Goal: Task Accomplishment & Management: Use online tool/utility

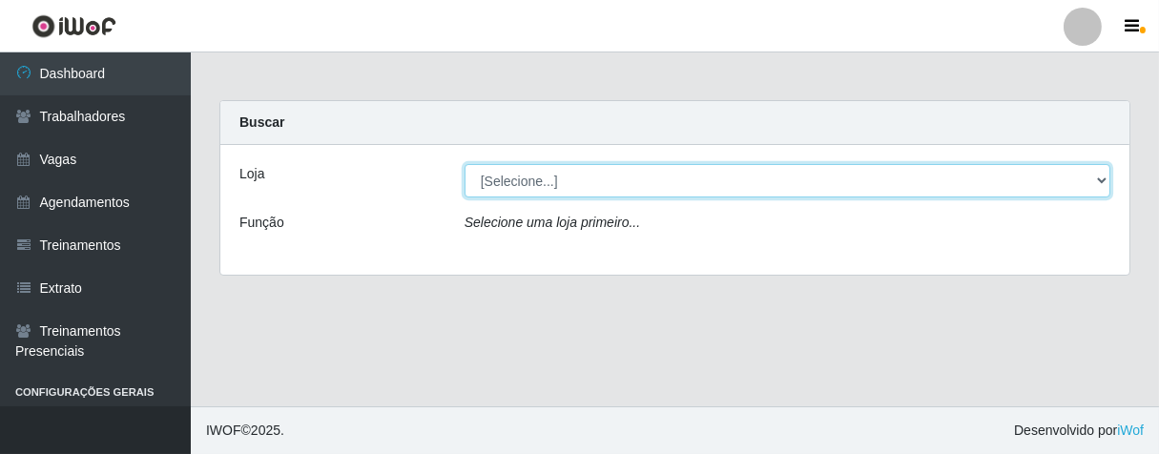
click at [1100, 174] on select "[Selecione...] Superbox [GEOGRAPHIC_DATA] - Bessa" at bounding box center [788, 180] width 646 height 33
select select "206"
click at [465, 164] on select "[Selecione...] Superbox [GEOGRAPHIC_DATA] - Bessa" at bounding box center [788, 180] width 646 height 33
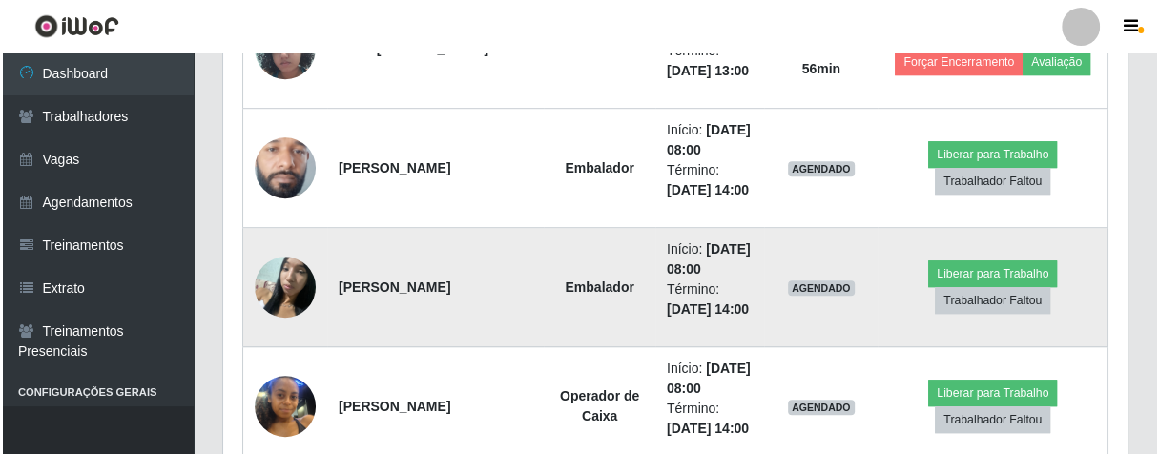
scroll to position [1060, 0]
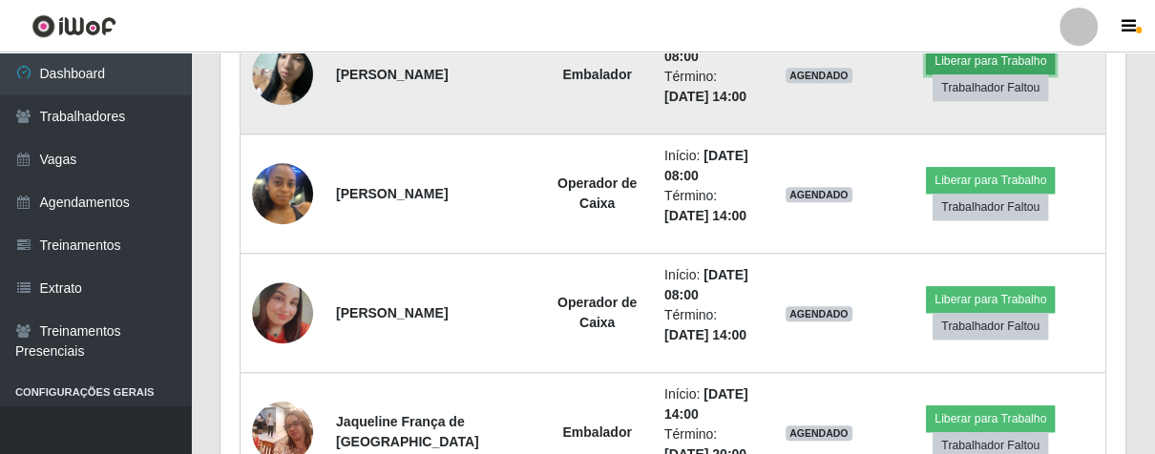
click at [963, 52] on button "Liberar para Trabalho" at bounding box center [990, 61] width 129 height 27
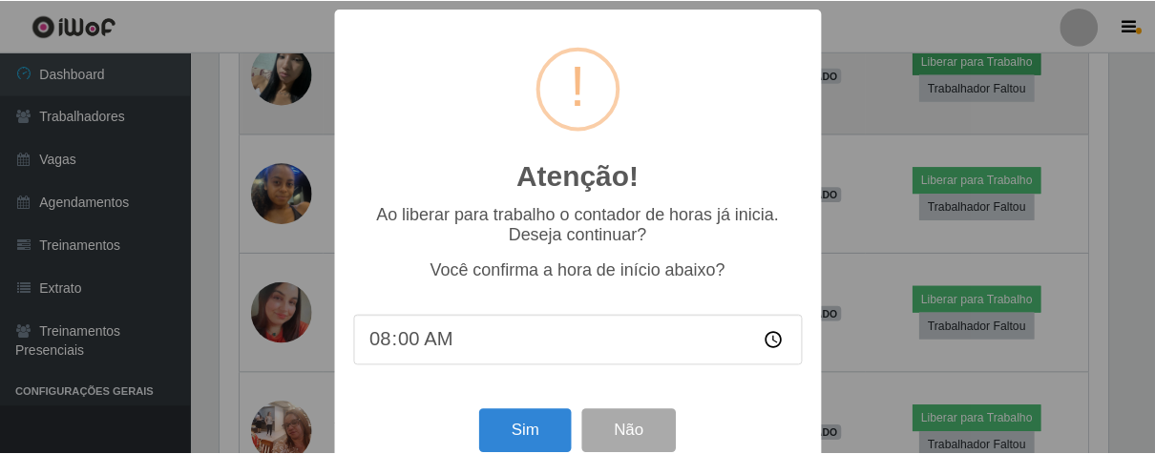
scroll to position [395, 893]
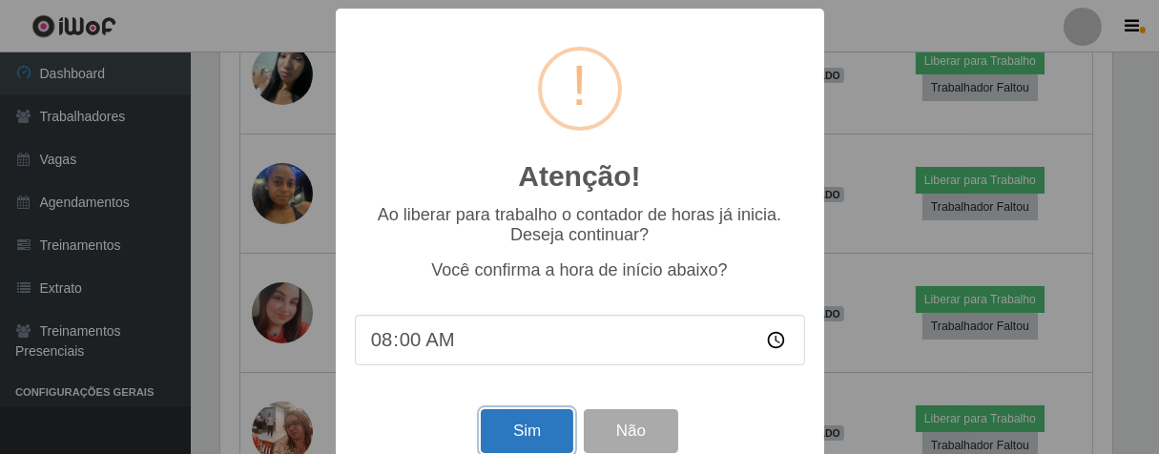
click at [493, 426] on button "Sim" at bounding box center [527, 431] width 93 height 45
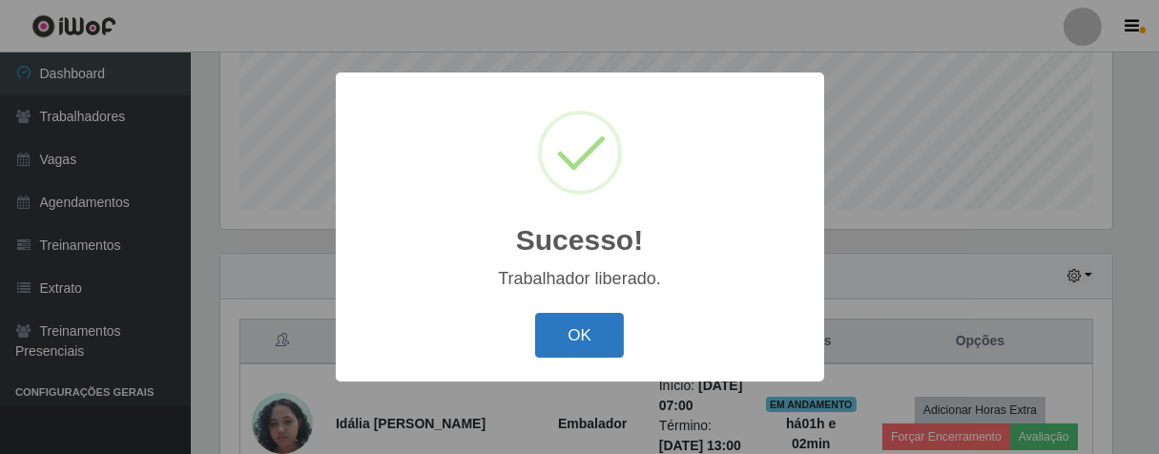
click at [584, 349] on button "OK" at bounding box center [579, 335] width 89 height 45
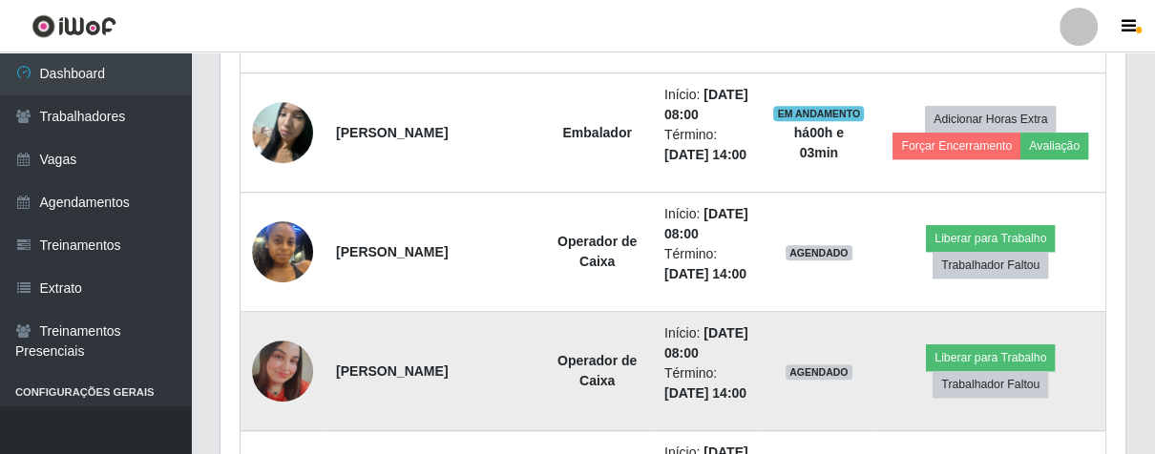
scroll to position [1108, 0]
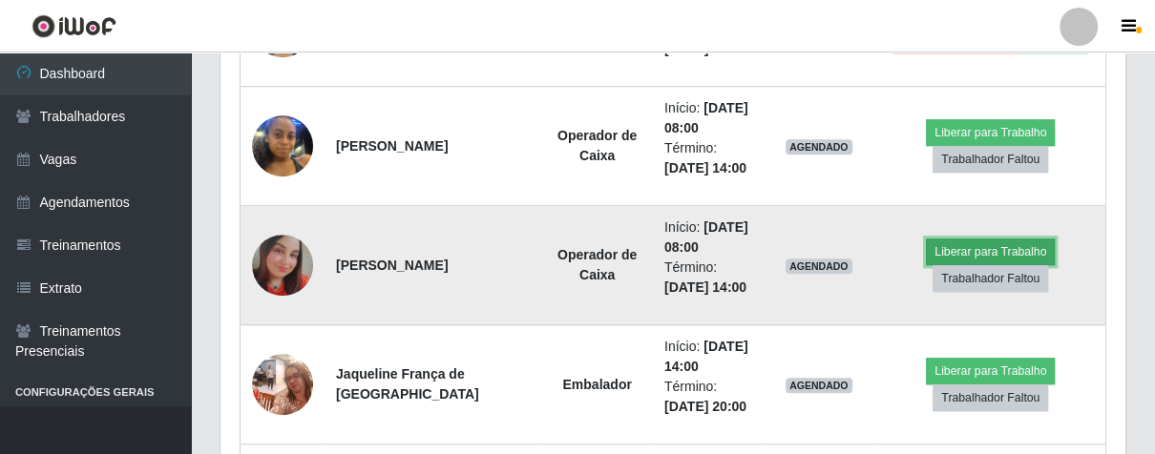
click at [938, 242] on button "Liberar para Trabalho" at bounding box center [990, 252] width 129 height 27
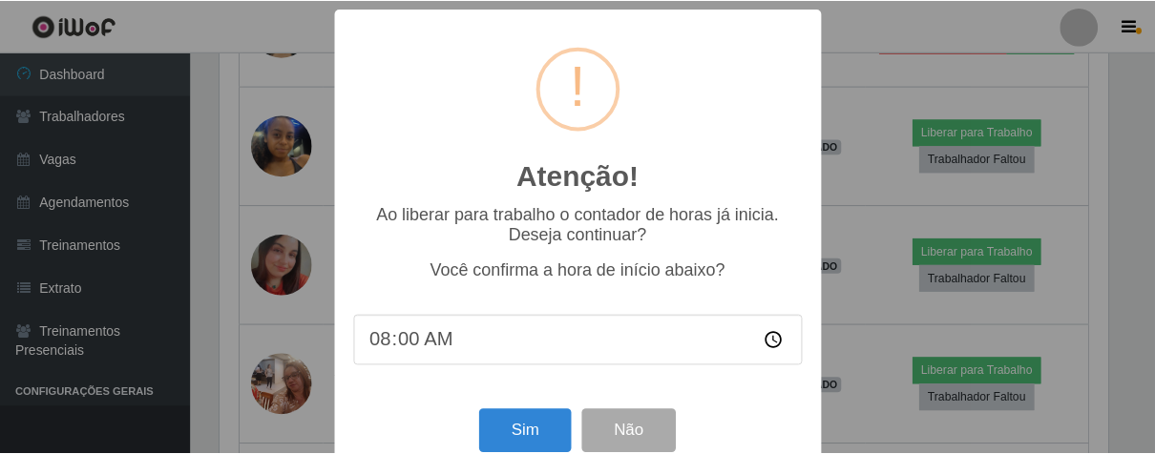
scroll to position [42, 0]
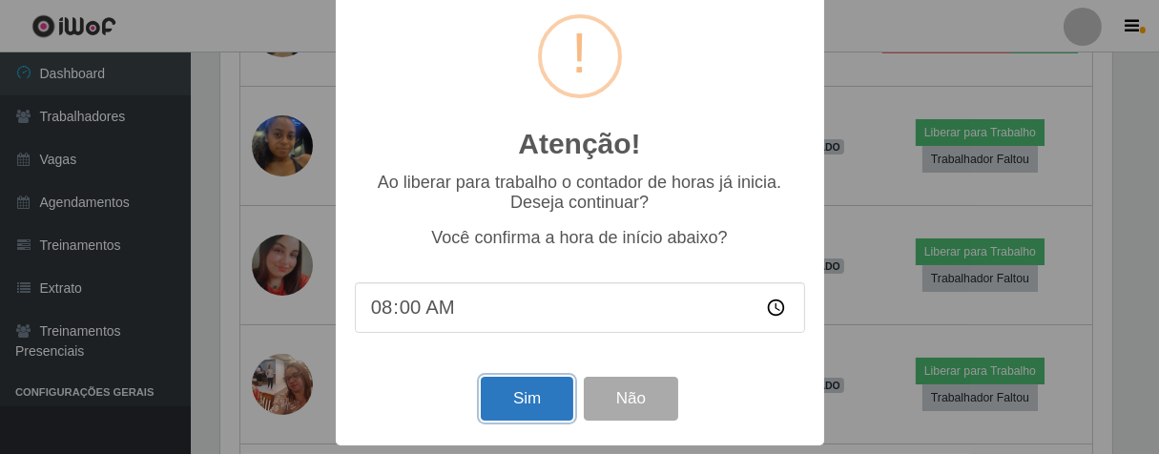
click at [530, 392] on button "Sim" at bounding box center [527, 399] width 93 height 45
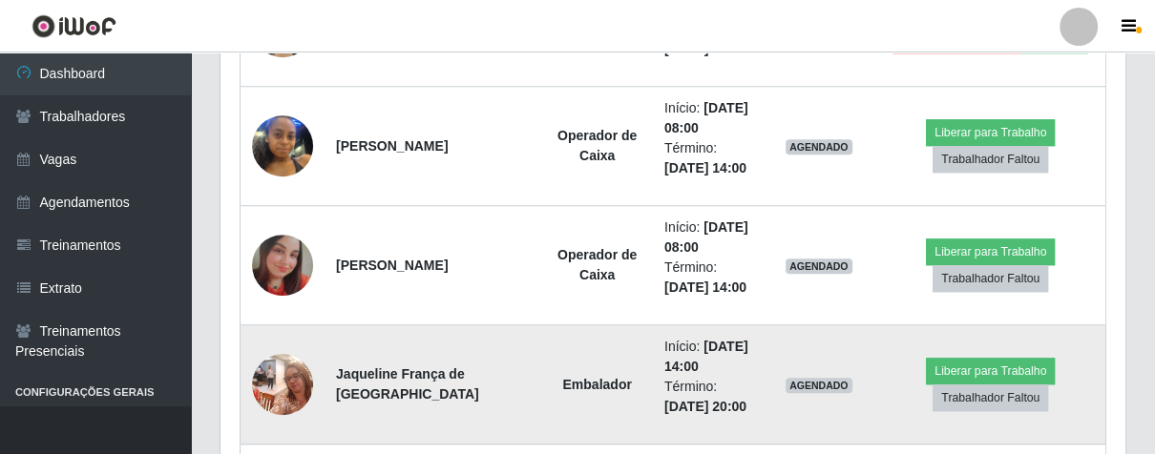
scroll to position [395, 893]
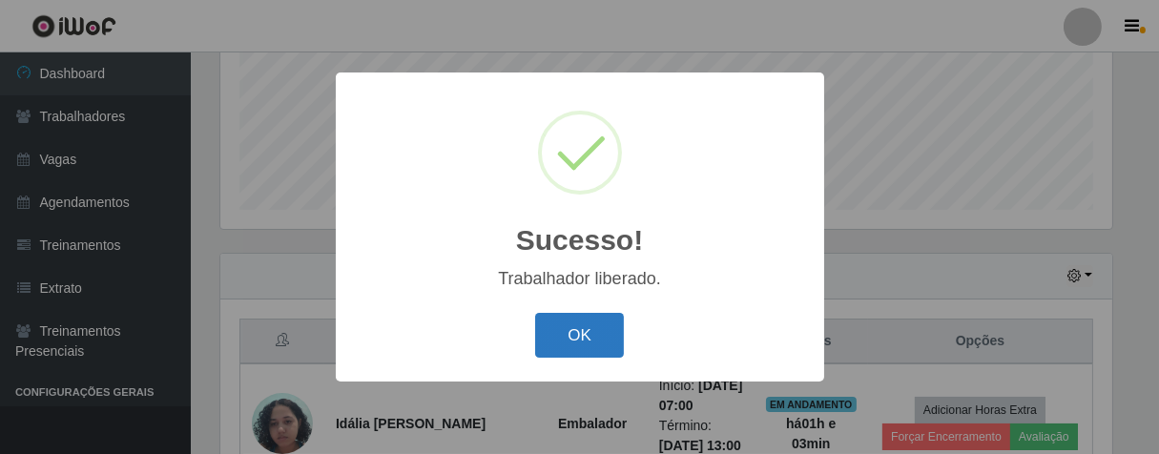
click at [604, 326] on button "OK" at bounding box center [579, 335] width 89 height 45
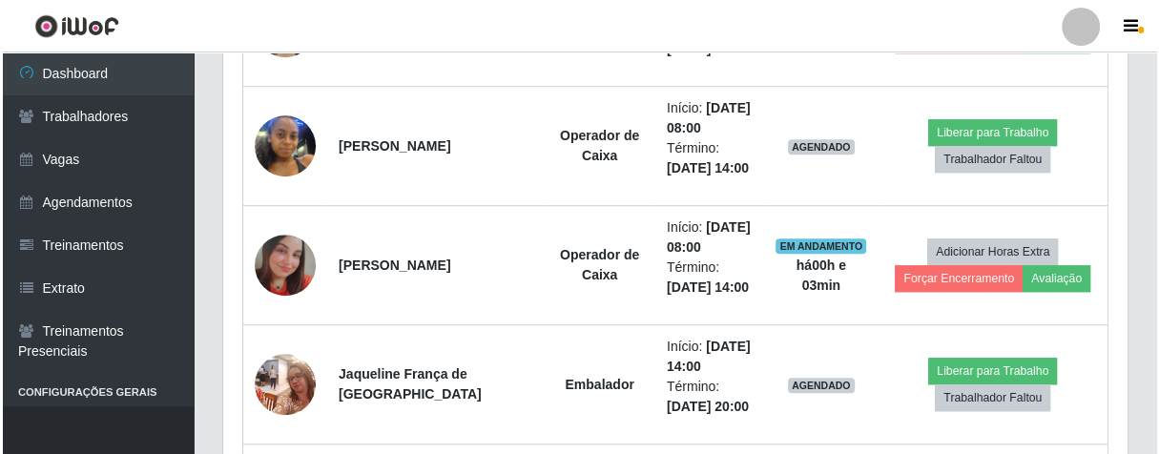
scroll to position [790, 0]
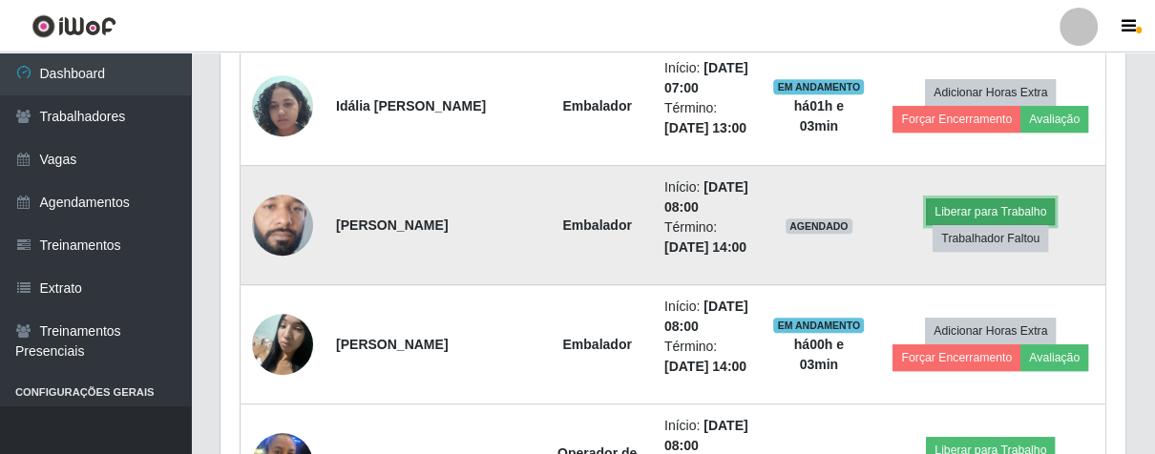
click at [1008, 204] on button "Liberar para Trabalho" at bounding box center [990, 211] width 129 height 27
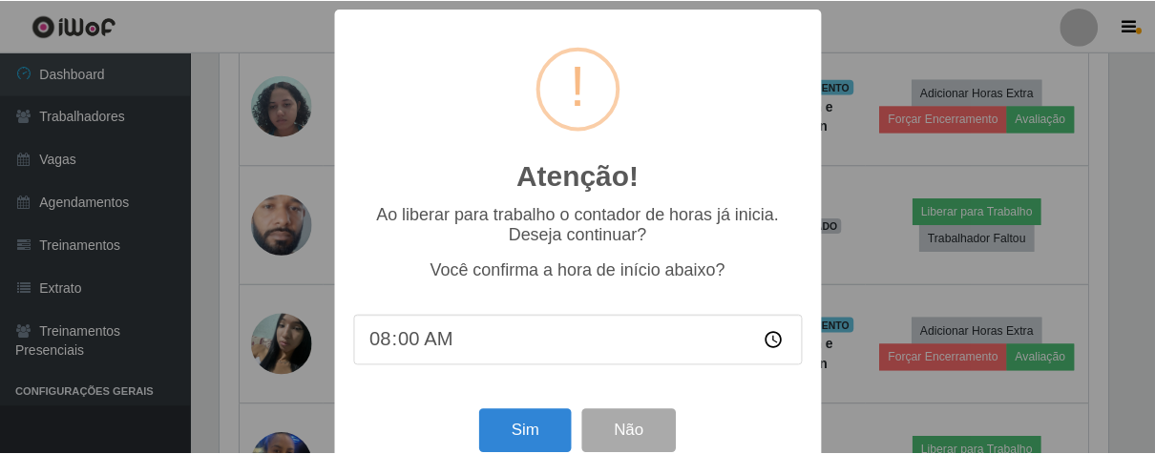
scroll to position [0, 0]
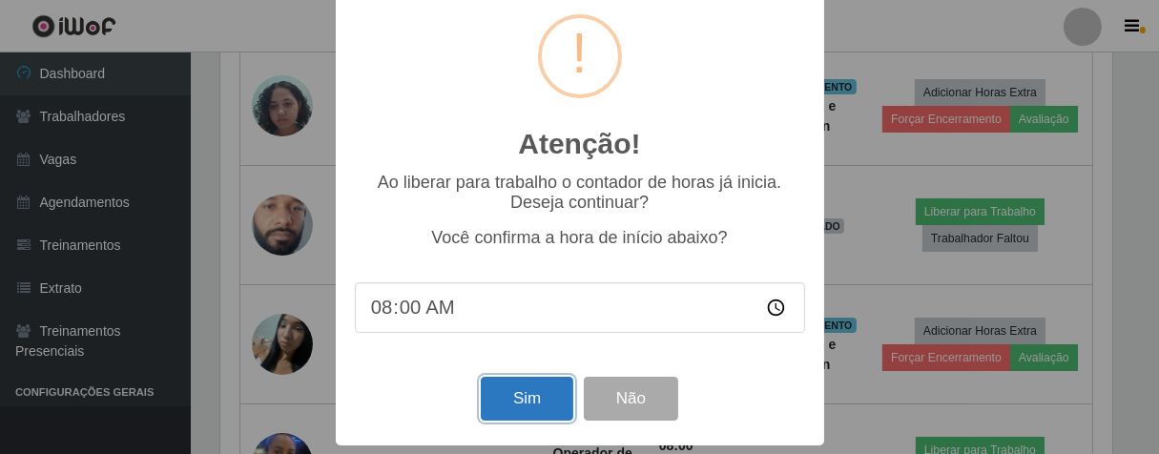
click at [502, 410] on button "Sim" at bounding box center [527, 399] width 93 height 45
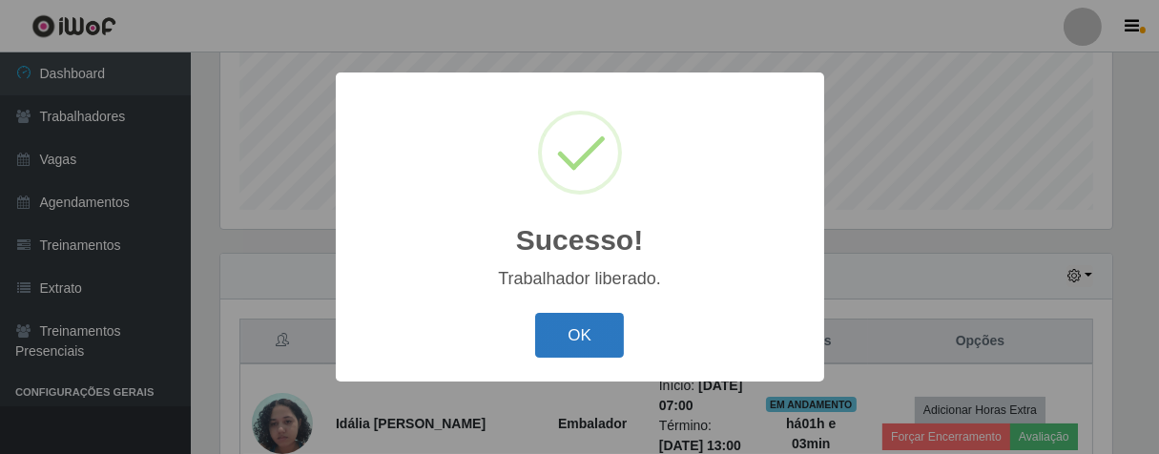
click at [543, 324] on button "OK" at bounding box center [579, 335] width 89 height 45
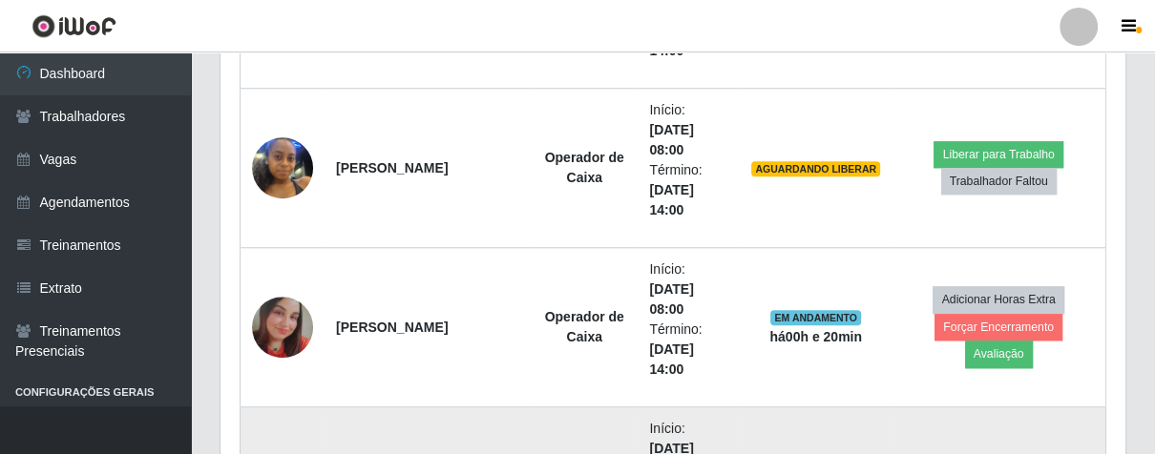
scroll to position [909, 0]
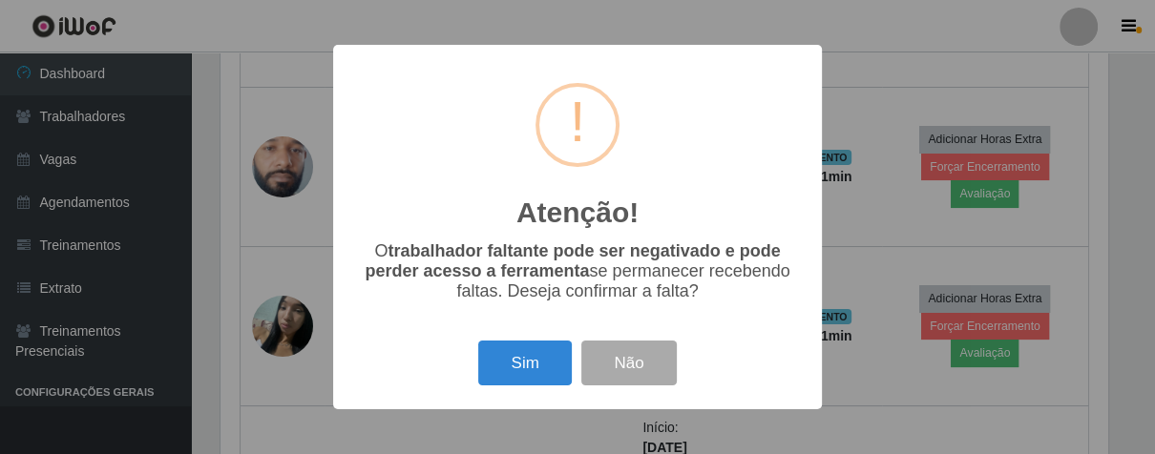
scroll to position [395, 893]
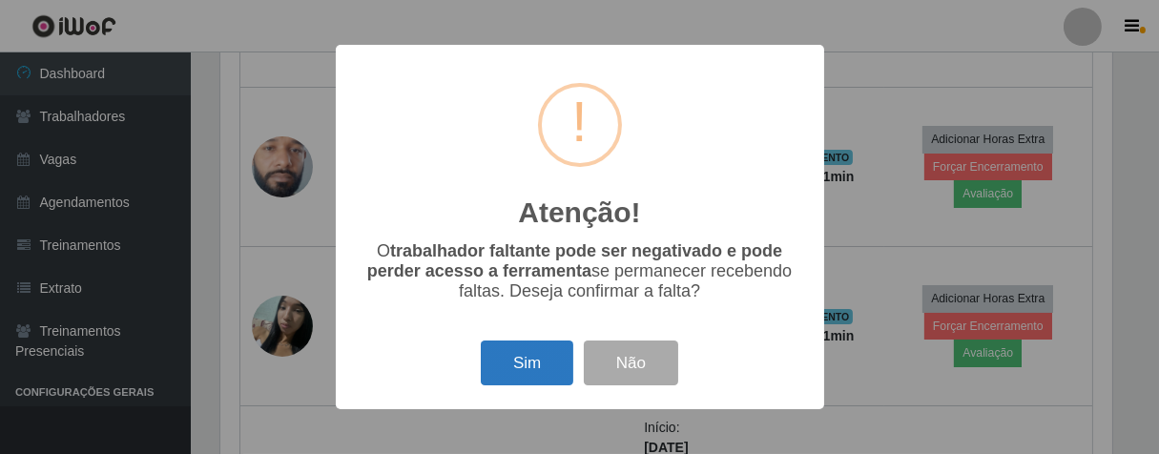
click at [520, 367] on button "Sim" at bounding box center [527, 363] width 93 height 45
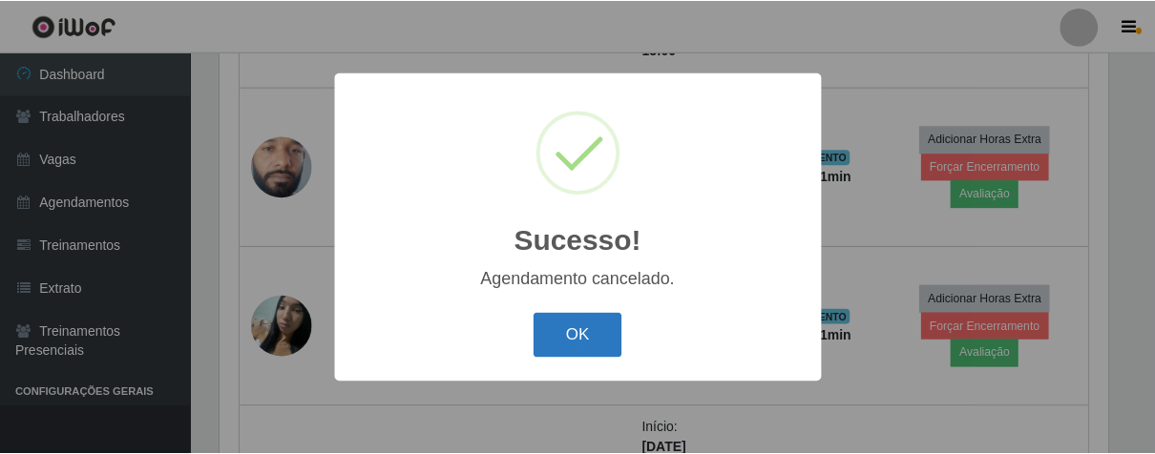
scroll to position [888, 0]
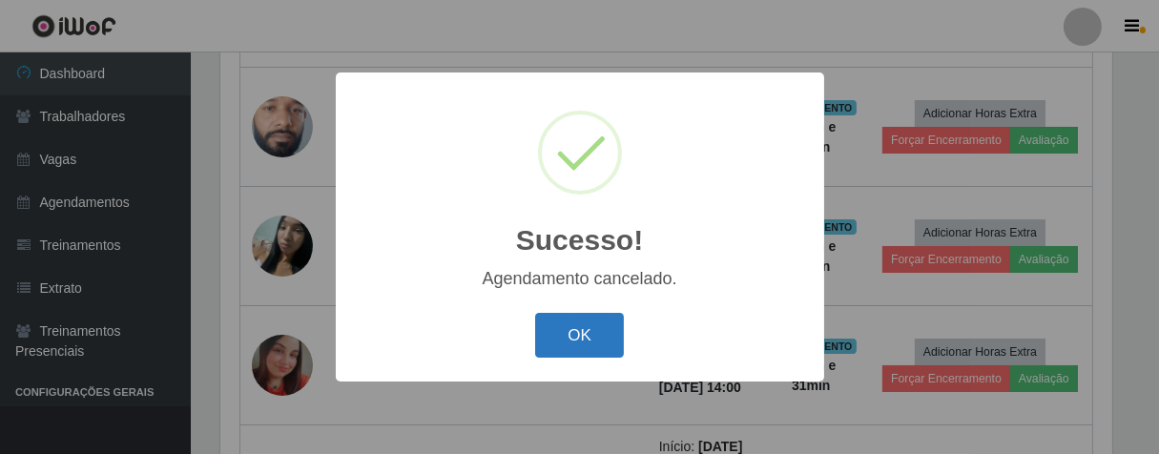
click at [542, 357] on button "OK" at bounding box center [579, 335] width 89 height 45
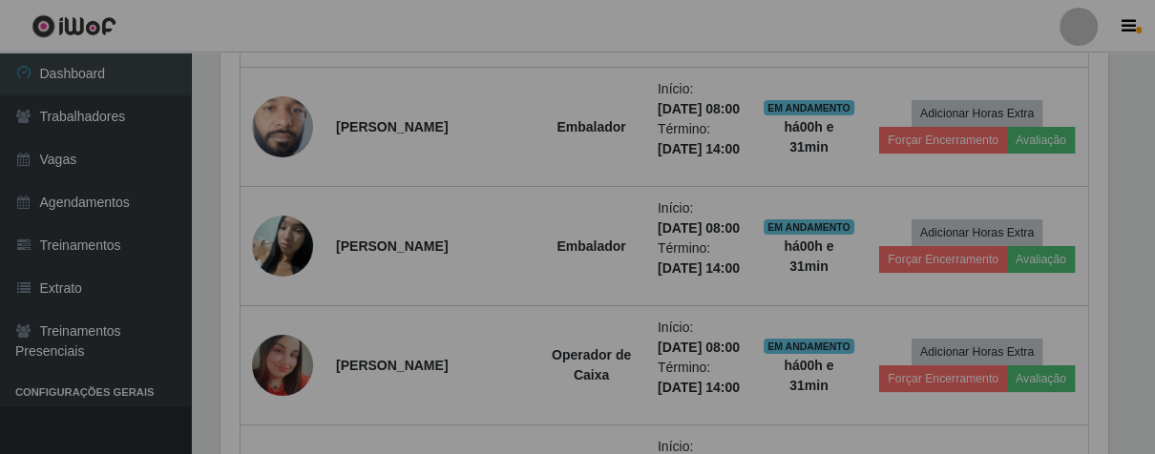
scroll to position [395, 904]
